Goal: Task Accomplishment & Management: Manage account settings

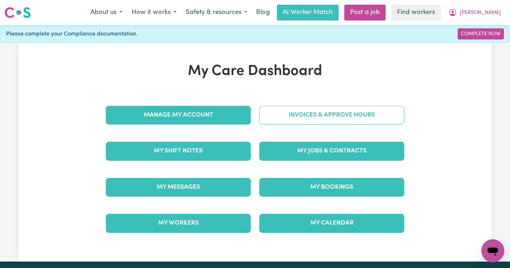
click at [302, 120] on link "Invoices & Approve Hours" at bounding box center [331, 115] width 145 height 19
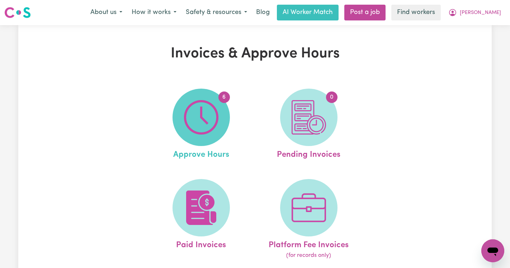
click at [192, 111] on img at bounding box center [201, 117] width 34 height 34
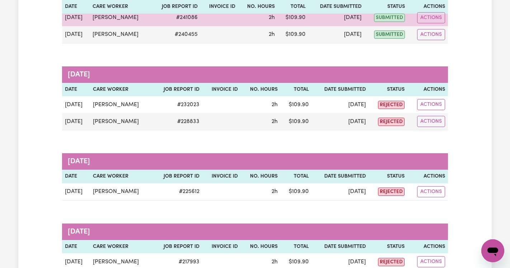
scroll to position [49, 0]
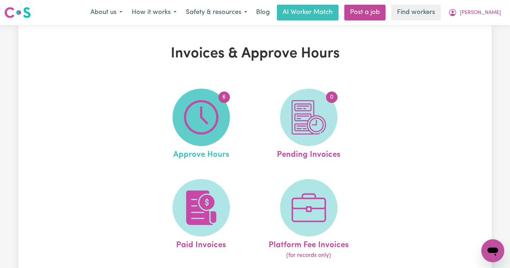
click at [197, 114] on img at bounding box center [201, 117] width 34 height 34
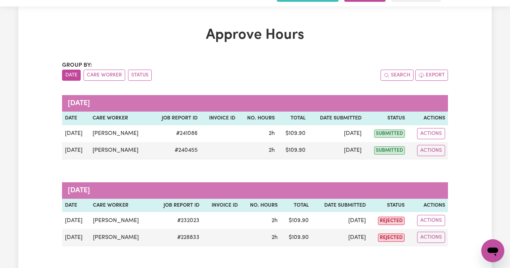
scroll to position [11, 0]
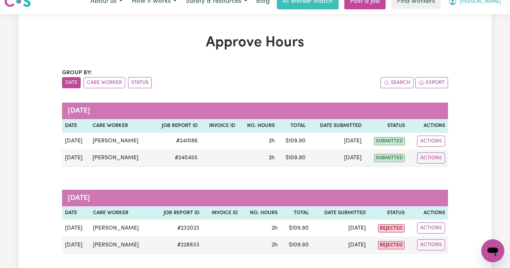
click at [488, 5] on span "[PERSON_NAME]" at bounding box center [480, 2] width 41 height 8
click at [487, 28] on link "Logout" at bounding box center [476, 30] width 57 height 14
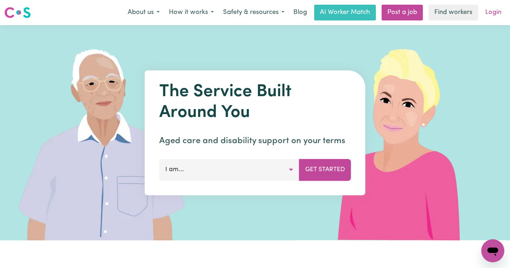
click at [488, 8] on link "Login" at bounding box center [493, 13] width 25 height 16
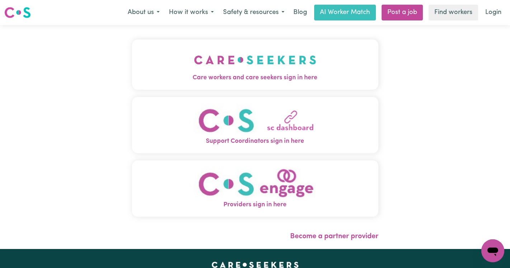
click at [176, 84] on button "Care workers and care seekers sign in here" at bounding box center [255, 64] width 246 height 50
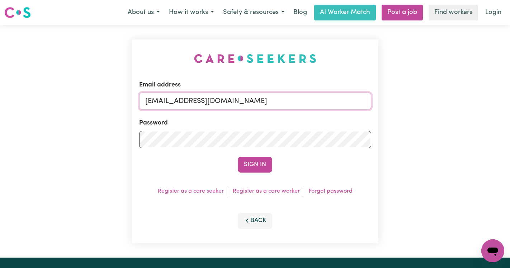
drag, startPoint x: 332, startPoint y: 101, endPoint x: 184, endPoint y: 101, distance: 148.1
click at [184, 101] on input "[EMAIL_ADDRESS][DOMAIN_NAME]" at bounding box center [255, 100] width 232 height 17
paste input "[EMAIL_ADDRESS][DOMAIN_NAME]"
type input "[EMAIL_ADDRESS][DOMAIN_NAME]"
click at [238, 157] on button "Sign In" at bounding box center [255, 165] width 34 height 16
